Goal: Transaction & Acquisition: Purchase product/service

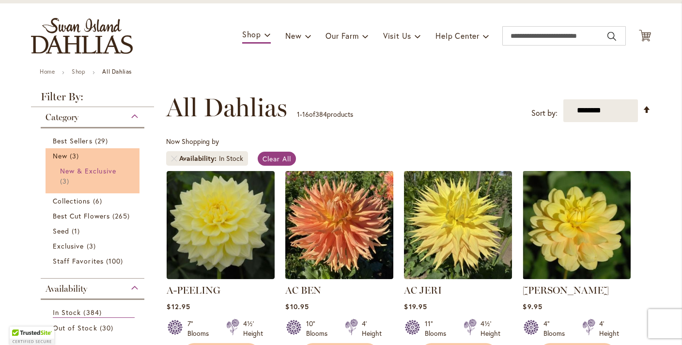
scroll to position [66, 0]
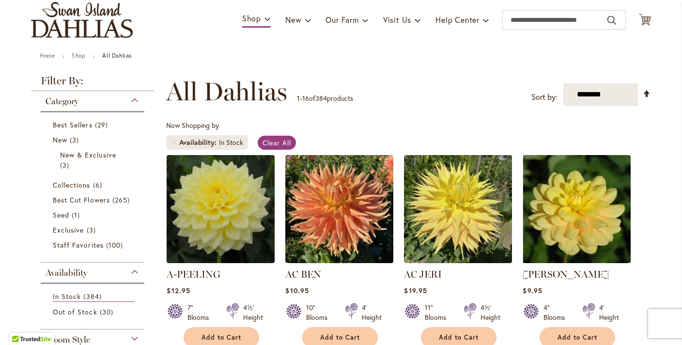
click at [134, 103] on div "Category" at bounding box center [93, 99] width 104 height 16
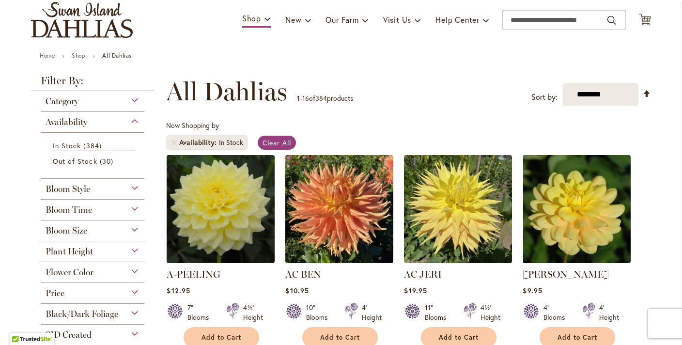
click at [99, 188] on div "Bloom Style" at bounding box center [93, 187] width 104 height 16
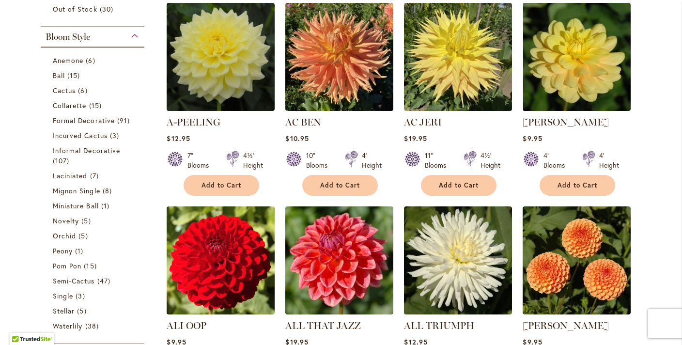
scroll to position [216, 0]
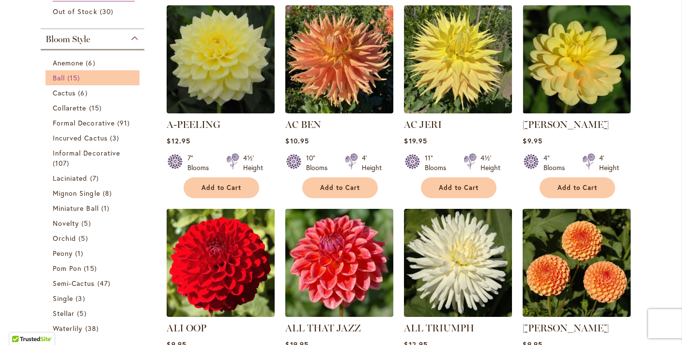
click at [65, 78] on link "Ball 15 items" at bounding box center [94, 78] width 82 height 10
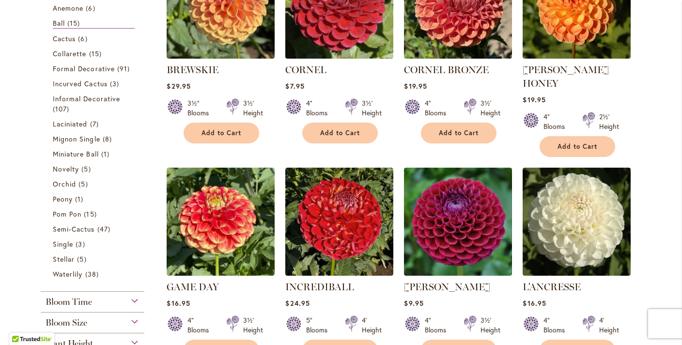
scroll to position [266, 0]
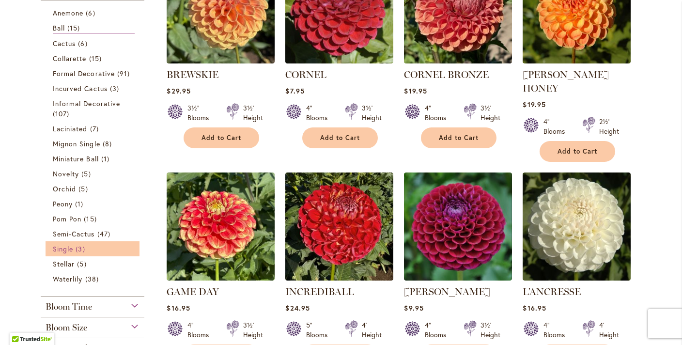
click at [72, 249] on span "Single" at bounding box center [63, 248] width 20 height 9
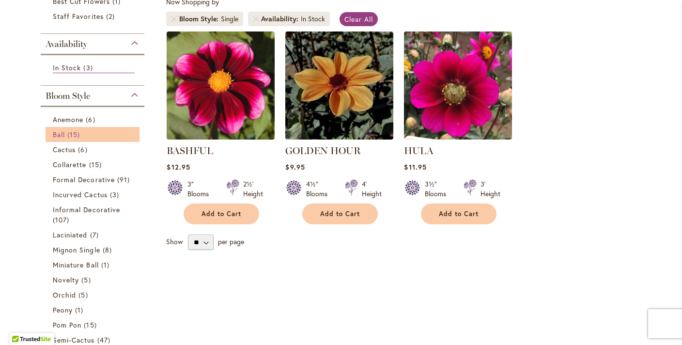
scroll to position [214, 0]
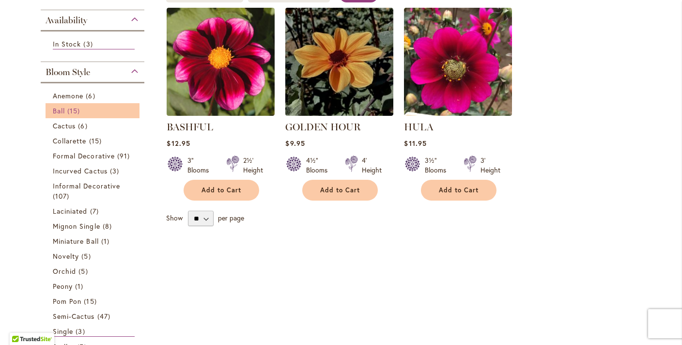
click at [62, 110] on span "Ball" at bounding box center [59, 110] width 12 height 9
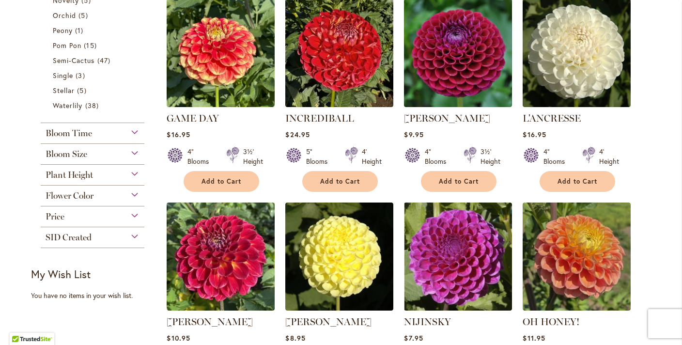
scroll to position [456, 0]
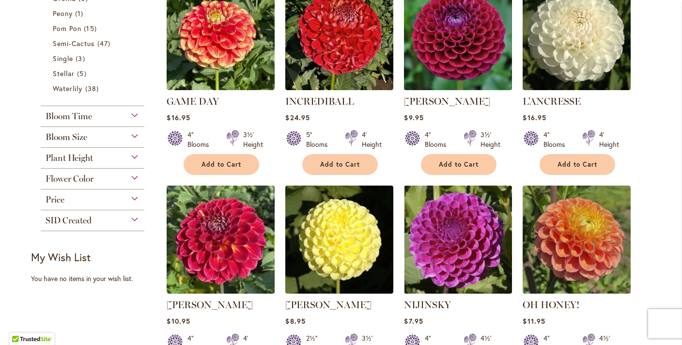
click at [62, 109] on div "Bloom Time" at bounding box center [93, 114] width 104 height 16
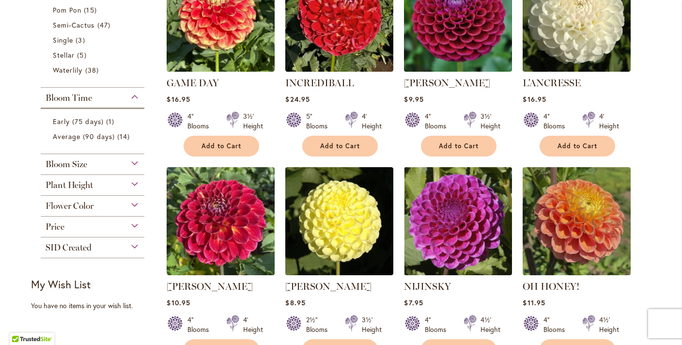
scroll to position [476, 0]
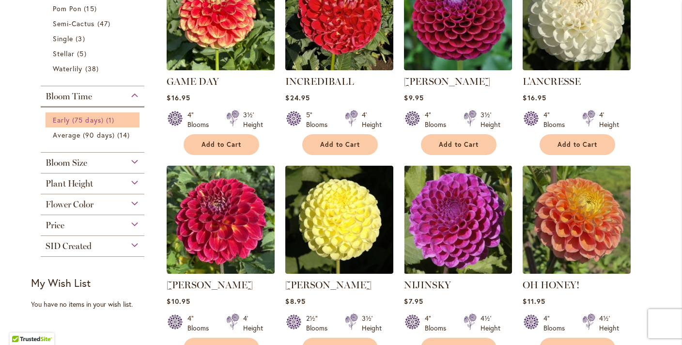
click at [78, 120] on span "Early (75 days)" at bounding box center [78, 119] width 51 height 9
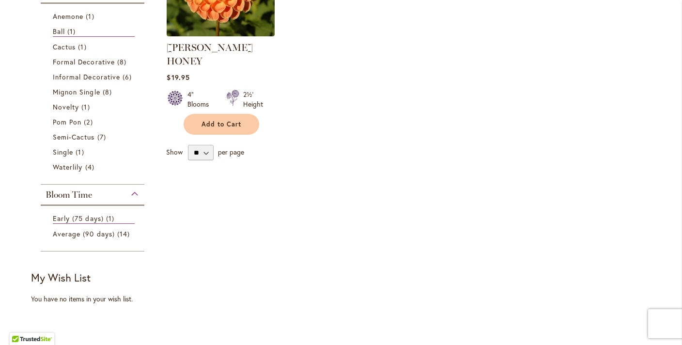
scroll to position [298, 0]
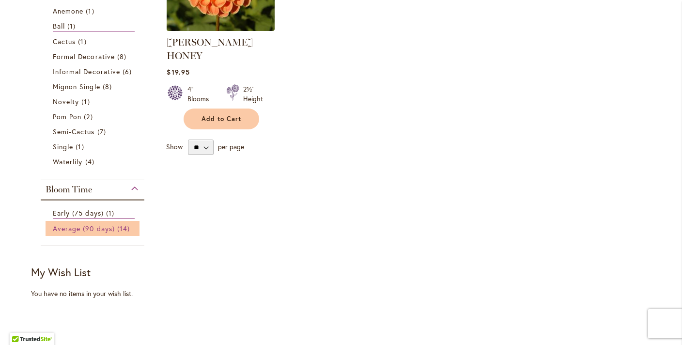
click at [61, 227] on span "Average (90 days)" at bounding box center [84, 228] width 62 height 9
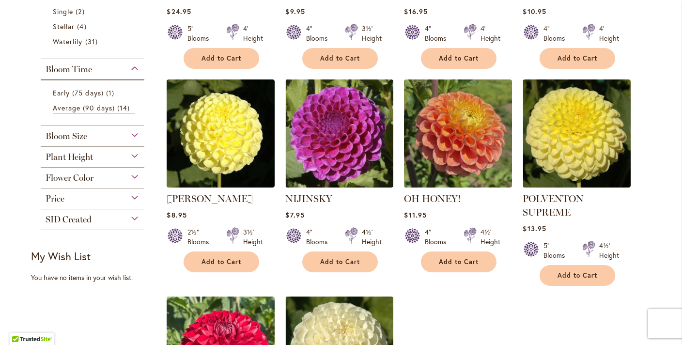
scroll to position [551, 0]
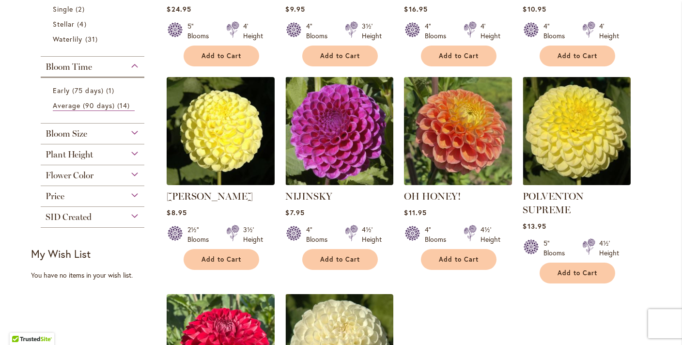
click at [66, 135] on span "Bloom Size" at bounding box center [67, 133] width 42 height 11
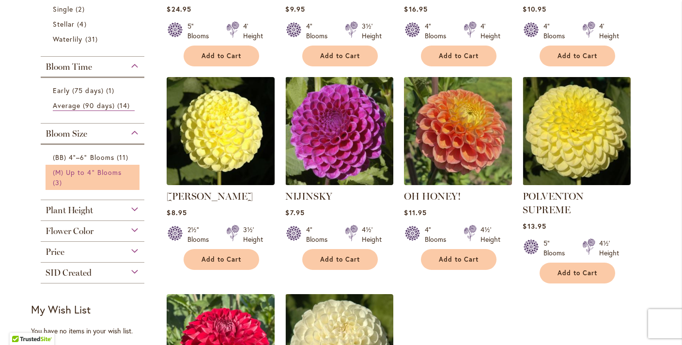
click at [72, 172] on span "(M) Up to 4" Blooms" at bounding box center [87, 172] width 69 height 9
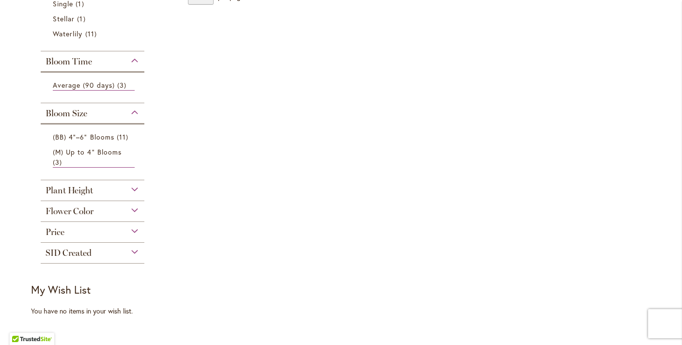
scroll to position [440, 0]
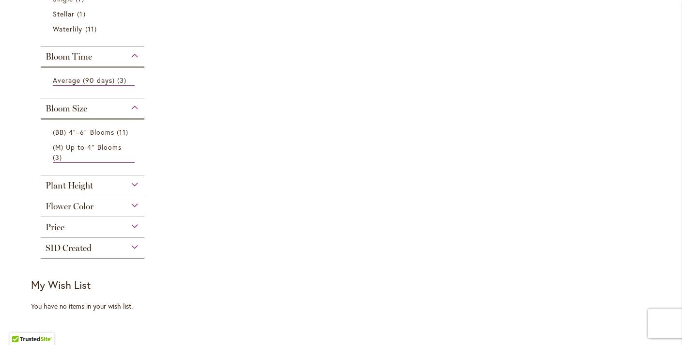
click at [66, 181] on span "Plant Height" at bounding box center [69, 185] width 47 height 11
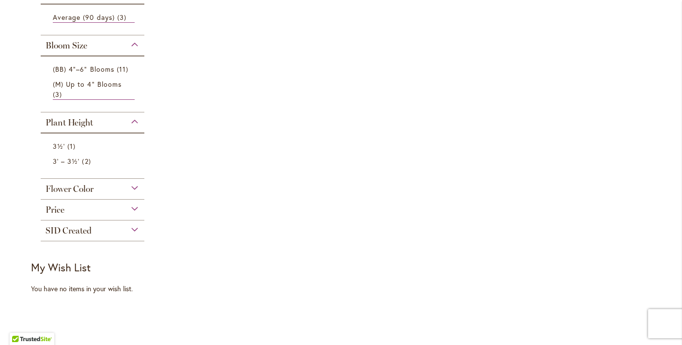
scroll to position [503, 0]
click at [52, 187] on span "Flower Color" at bounding box center [70, 188] width 48 height 11
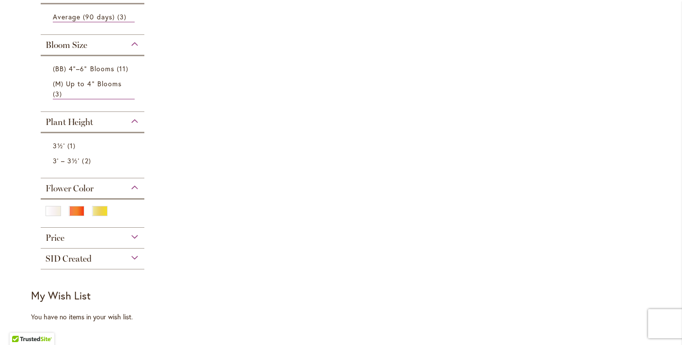
click at [55, 241] on span "Price" at bounding box center [55, 238] width 19 height 11
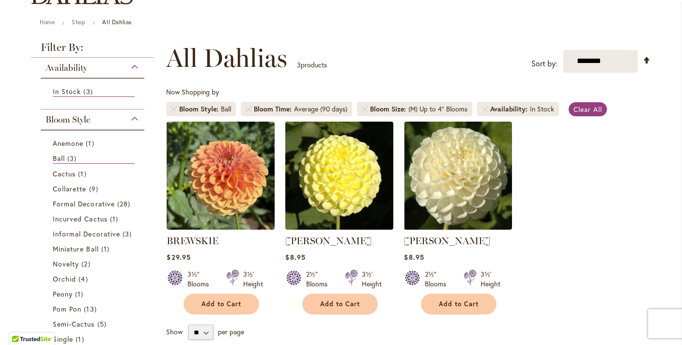
scroll to position [0, 0]
